Goal: Information Seeking & Learning: Check status

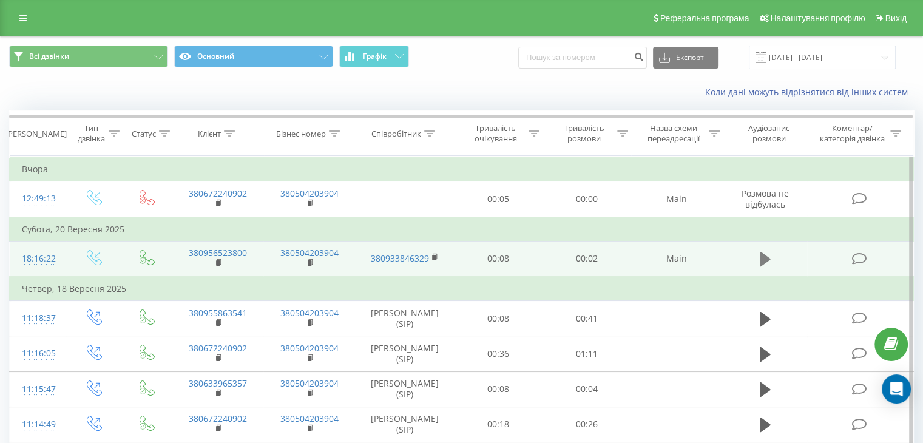
click at [762, 255] on icon at bounding box center [765, 259] width 11 height 15
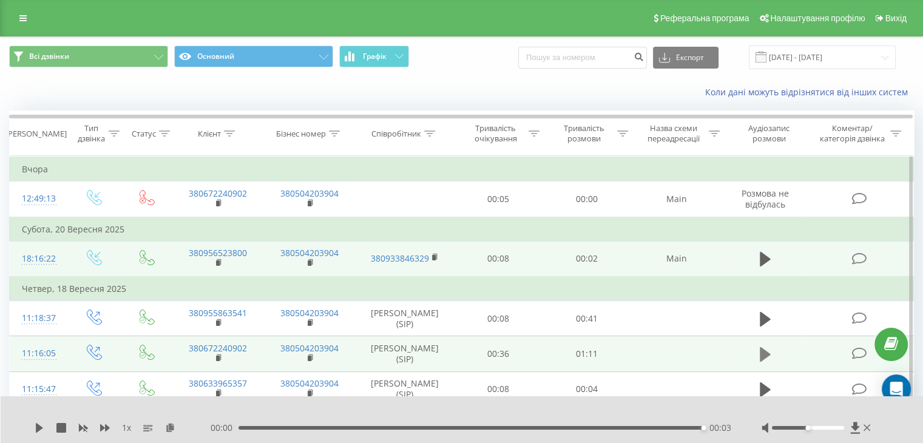
click at [760, 354] on button at bounding box center [765, 354] width 18 height 18
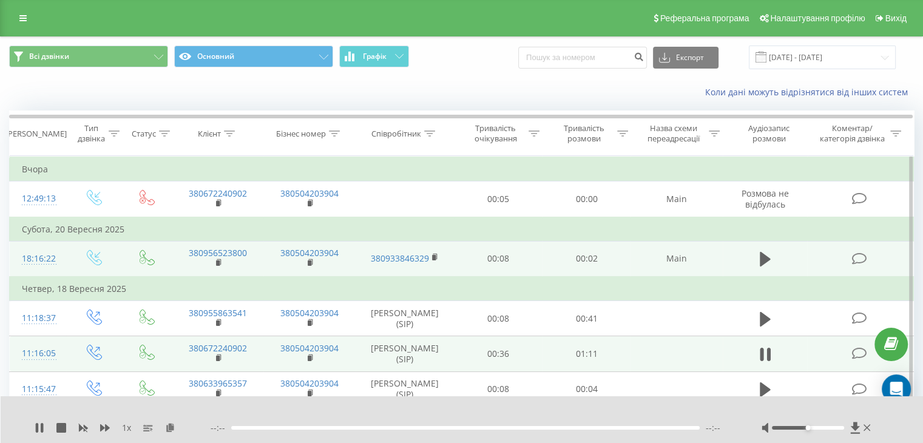
scroll to position [61, 0]
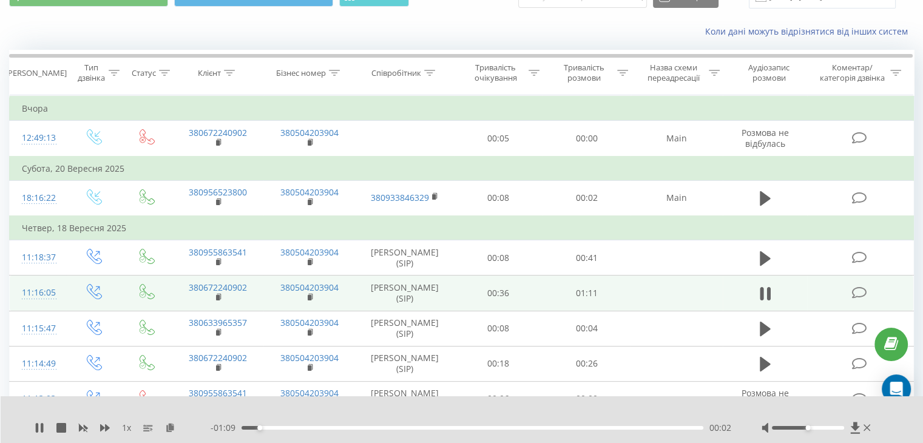
click at [403, 421] on div "- 01:09 00:02 00:02" at bounding box center [471, 428] width 521 height 12
click at [405, 421] on div "- 01:08 00:03 00:03" at bounding box center [471, 428] width 521 height 12
click at [409, 421] on div "00:26" at bounding box center [473, 428] width 462 height 4
click at [562, 421] on div "00:50" at bounding box center [473, 428] width 462 height 4
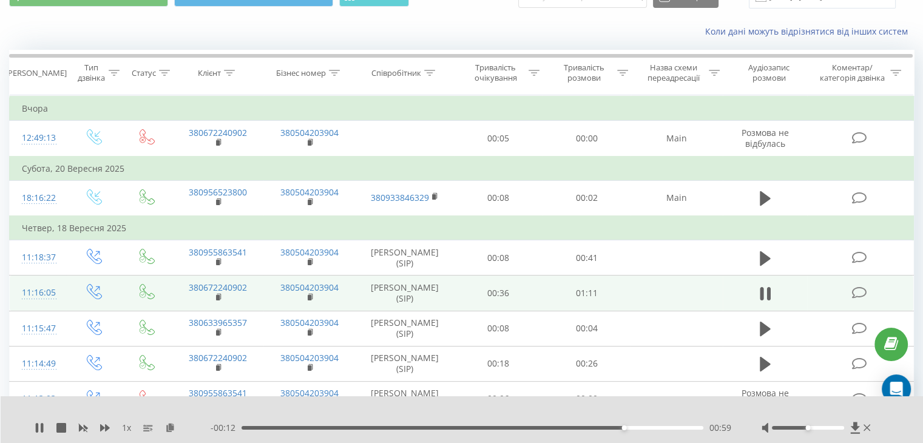
click at [687, 421] on div "00:59" at bounding box center [473, 428] width 462 height 4
click at [675, 421] on div "01:10" at bounding box center [473, 428] width 462 height 4
click at [666, 421] on div "01:06" at bounding box center [473, 428] width 462 height 4
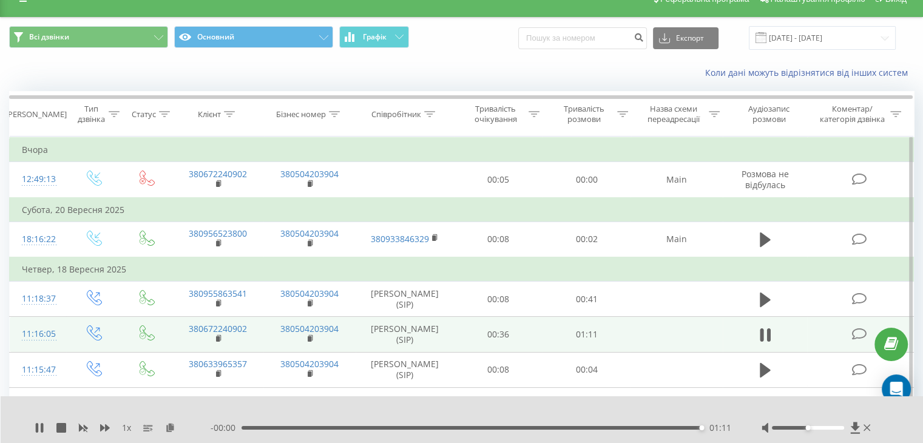
scroll to position [0, 0]
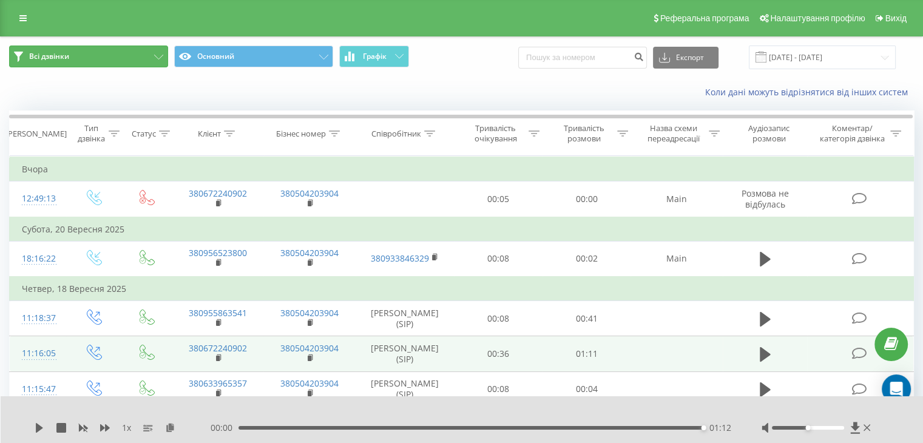
click at [109, 49] on button "Всі дзвінки" at bounding box center [88, 57] width 159 height 22
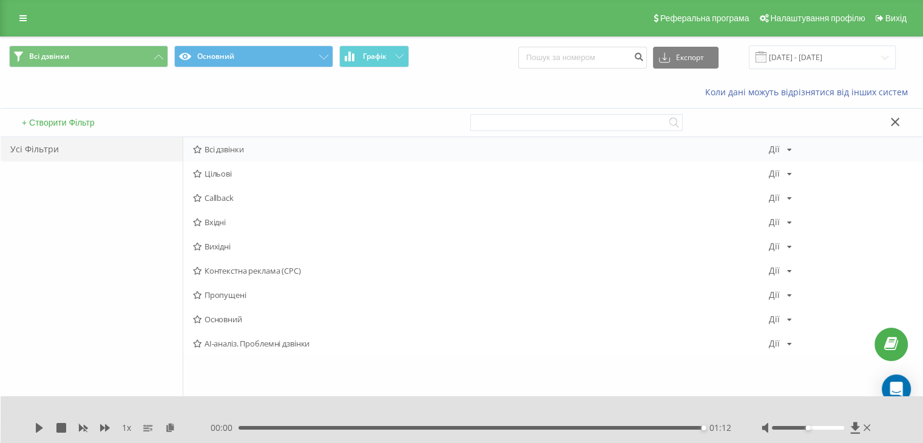
click at [195, 149] on icon at bounding box center [197, 150] width 9 height 8
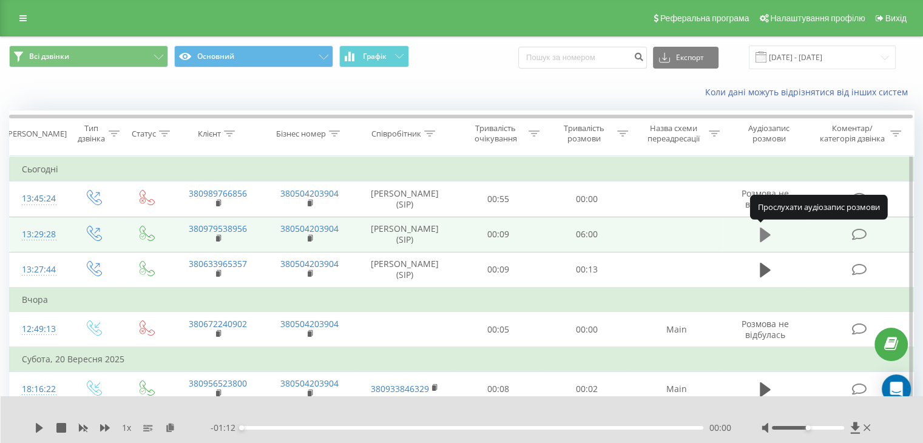
click at [765, 230] on icon at bounding box center [765, 234] width 11 height 17
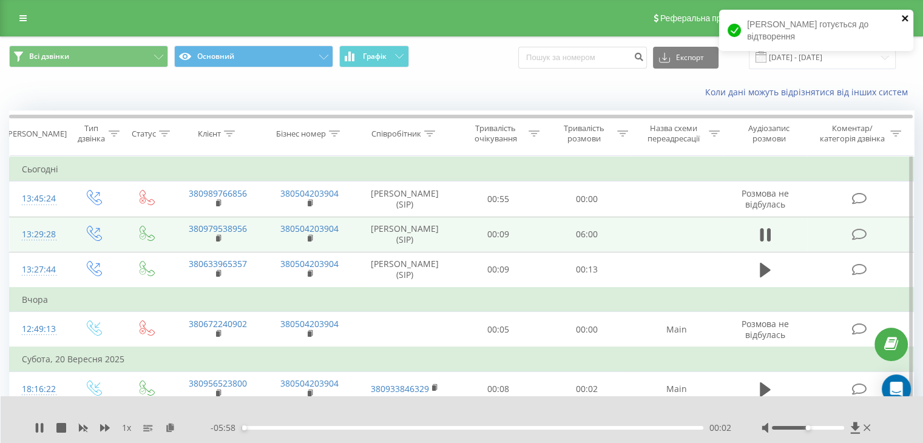
click at [905, 18] on icon "close" at bounding box center [905, 18] width 8 height 10
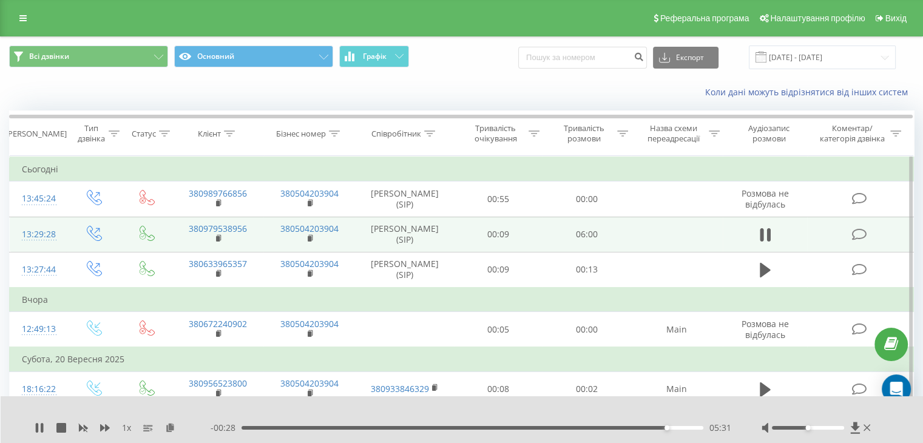
click at [755, 231] on td at bounding box center [765, 234] width 85 height 35
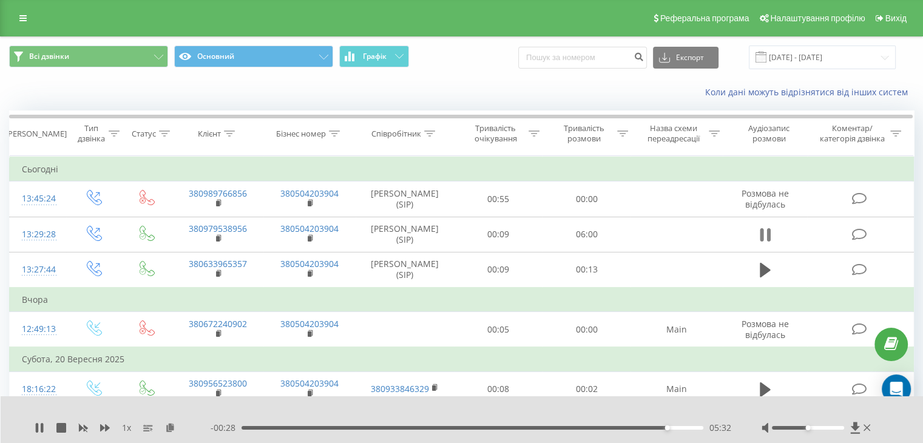
click at [771, 232] on button at bounding box center [765, 235] width 18 height 18
